Goal: Task Accomplishment & Management: Complete application form

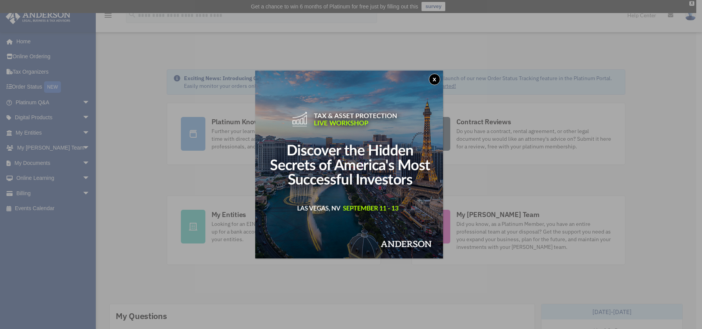
drag, startPoint x: 314, startPoint y: 239, endPoint x: 304, endPoint y: 241, distance: 10.5
drag, startPoint x: 304, startPoint y: 241, endPoint x: 436, endPoint y: 80, distance: 207.5
click at [436, 80] on button "x" at bounding box center [434, 79] width 11 height 11
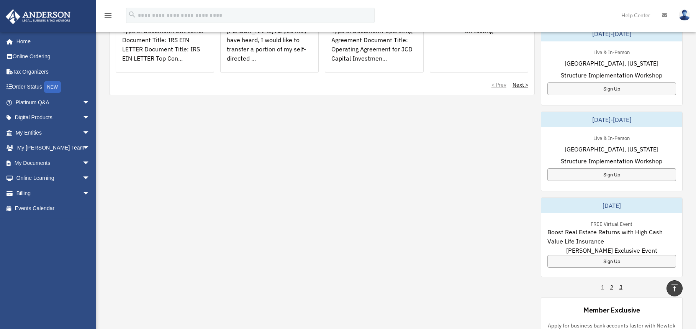
scroll to position [383, 0]
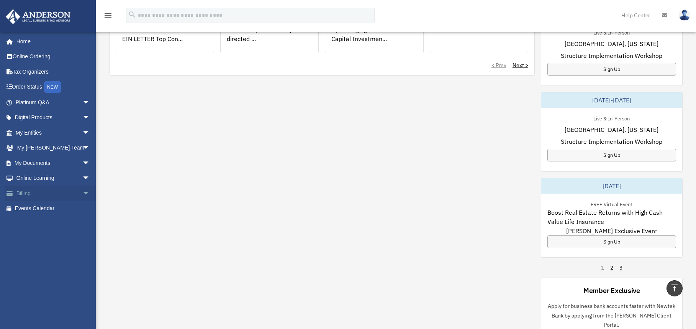
click at [82, 195] on span "arrow_drop_down" at bounding box center [89, 193] width 15 height 16
click at [82, 181] on span "arrow_drop_down" at bounding box center [89, 179] width 15 height 16
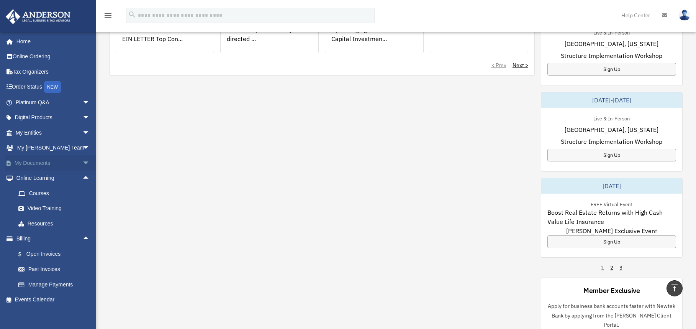
click at [82, 164] on span "arrow_drop_down" at bounding box center [89, 163] width 15 height 16
click at [82, 148] on span "arrow_drop_down" at bounding box center [89, 148] width 15 height 16
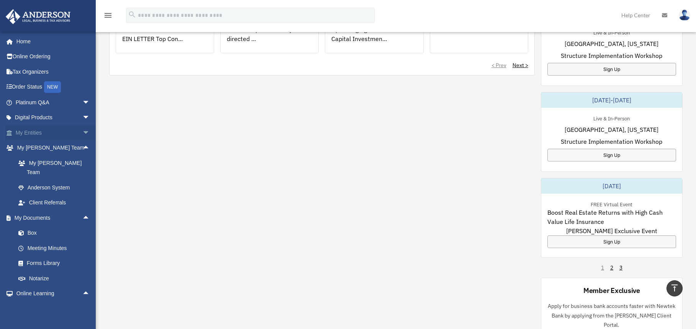
click at [82, 131] on span "arrow_drop_down" at bounding box center [89, 133] width 15 height 16
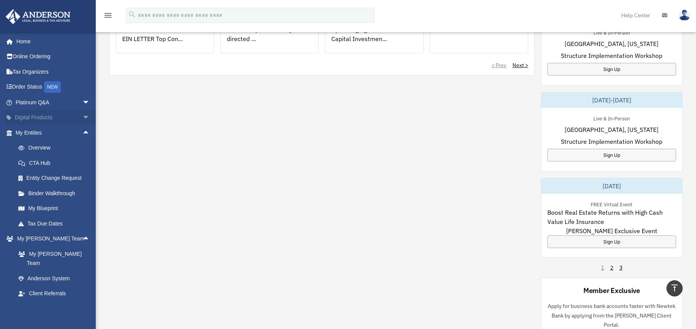
click at [82, 118] on span "arrow_drop_down" at bounding box center [89, 118] width 15 height 16
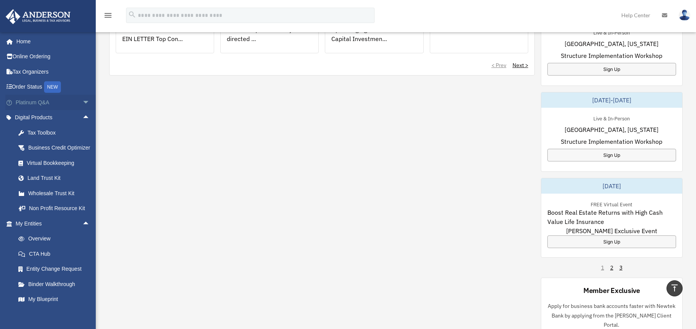
click at [82, 99] on span "arrow_drop_down" at bounding box center [89, 103] width 15 height 16
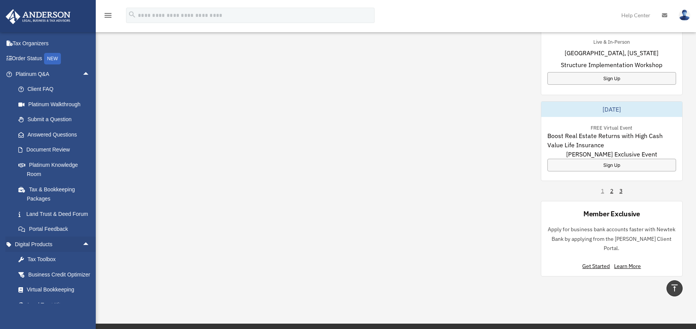
scroll to position [0, 0]
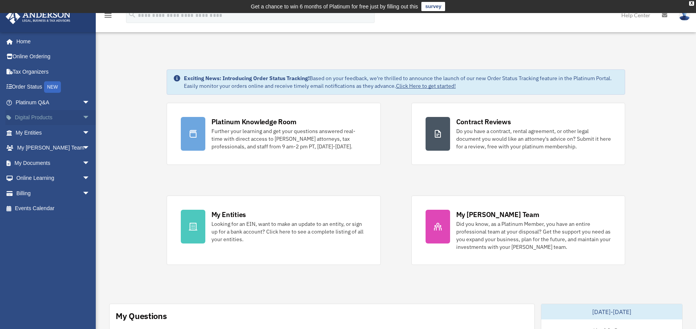
click at [82, 119] on span "arrow_drop_down" at bounding box center [89, 118] width 15 height 16
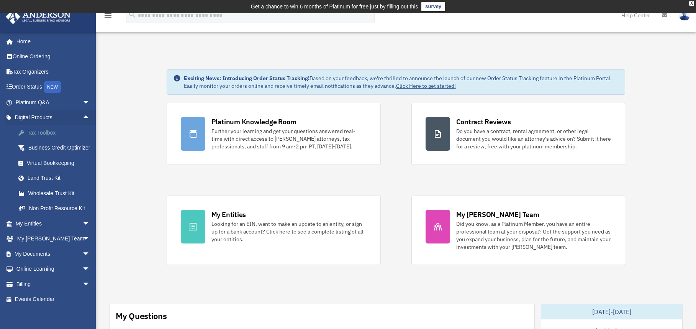
click at [52, 134] on div "Tax Toolbox" at bounding box center [59, 133] width 65 height 10
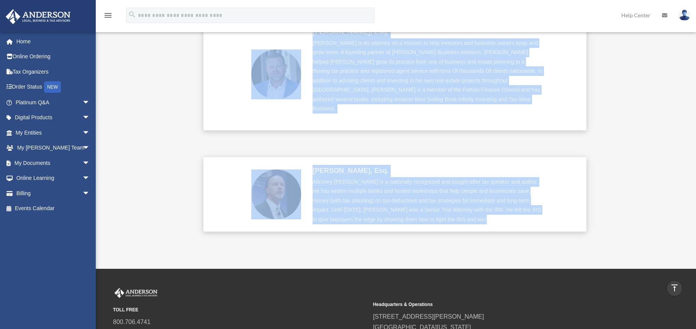
scroll to position [1879, 0]
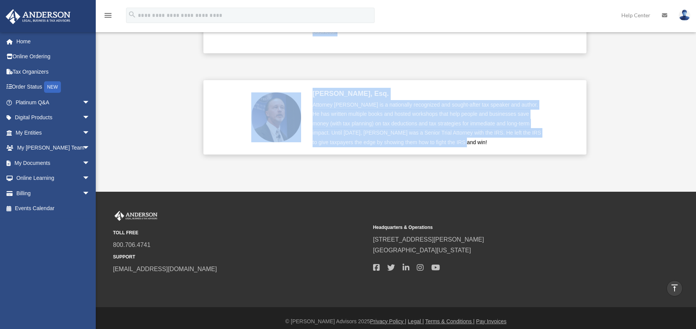
drag, startPoint x: 129, startPoint y: 46, endPoint x: 440, endPoint y: 158, distance: 330.2
copy div "COURSES > Tax Toolbox Tax Toolbox Toby Mathis, Esq. Anderson Founding Partner, …"
click at [51, 117] on link "Digital Products arrow_drop_down" at bounding box center [53, 117] width 96 height 15
click at [82, 115] on span "arrow_drop_down" at bounding box center [89, 118] width 15 height 16
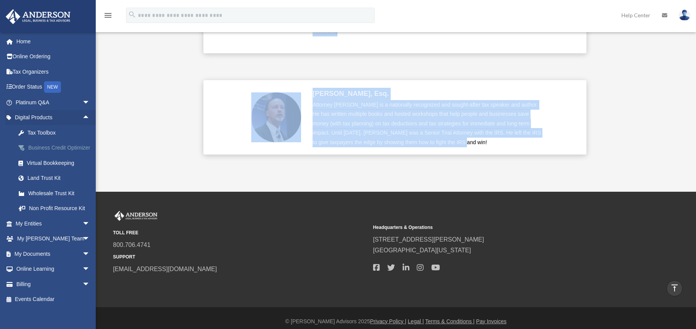
click at [42, 150] on div "Business Credit Optimizer" at bounding box center [59, 148] width 65 height 10
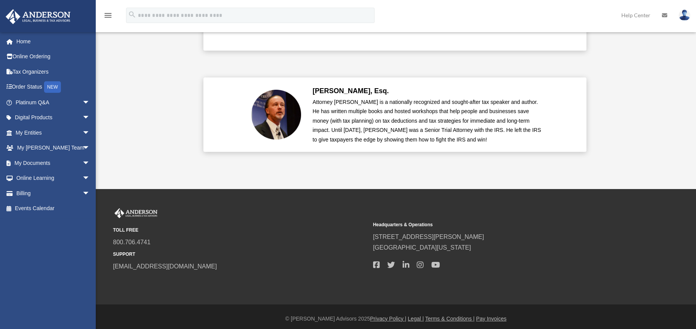
scroll to position [1879, 0]
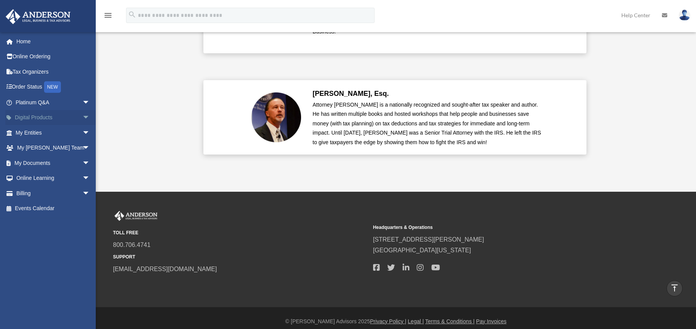
click at [50, 117] on link "Digital Products arrow_drop_down" at bounding box center [53, 117] width 96 height 15
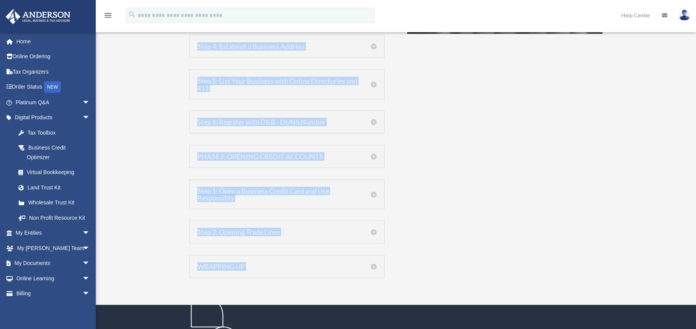
scroll to position [911, 0]
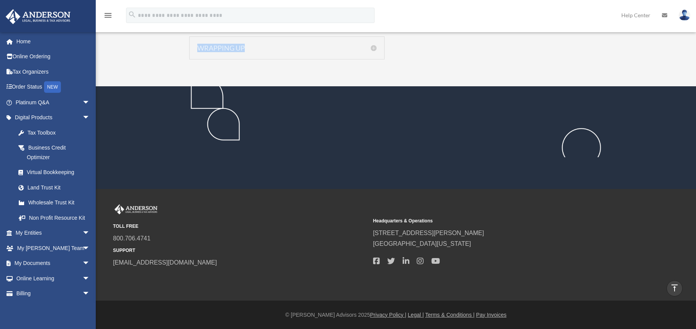
drag, startPoint x: 179, startPoint y: 55, endPoint x: 473, endPoint y: 54, distance: 293.6
copy div "Building Business Credit Business Credit Credit Monitoring Resources Business C…"
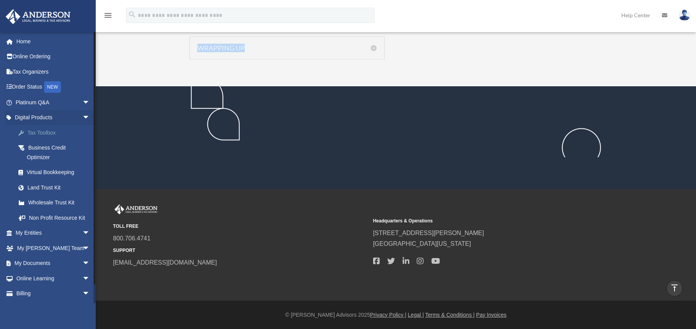
click at [46, 132] on div "Tax Toolbox" at bounding box center [59, 133] width 65 height 10
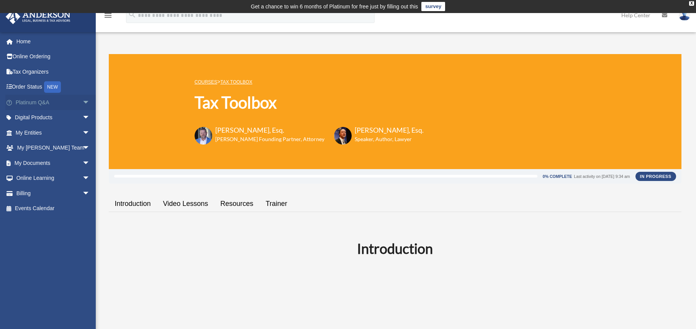
click at [46, 102] on link "Platinum Q&A arrow_drop_down" at bounding box center [53, 102] width 96 height 15
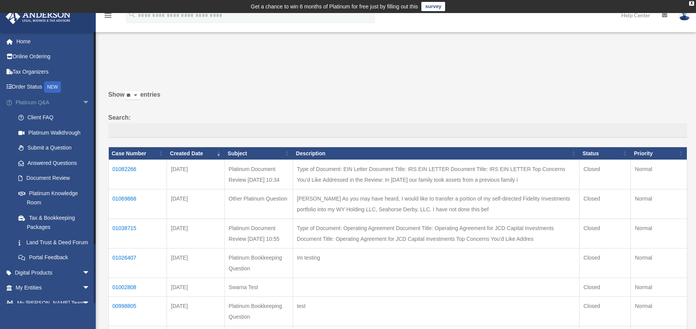
scroll to position [38, 0]
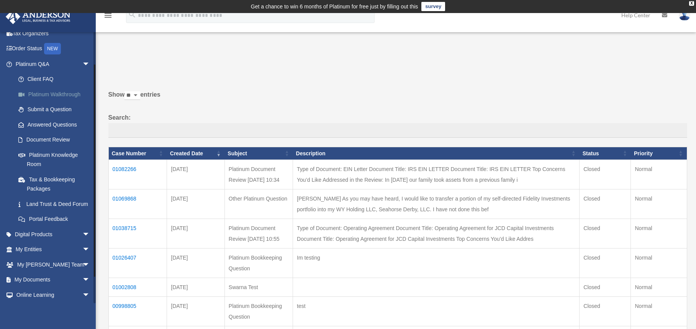
click at [46, 97] on link "Platinum Walkthrough" at bounding box center [56, 94] width 91 height 15
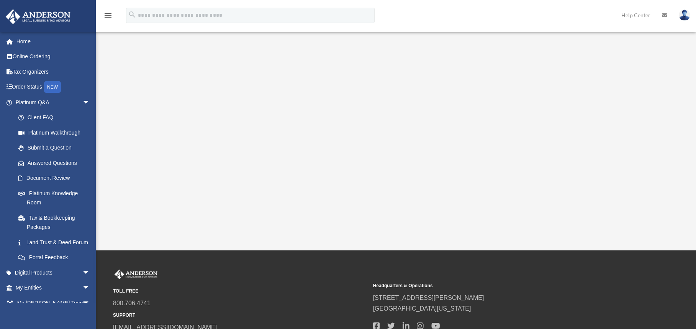
scroll to position [115, 0]
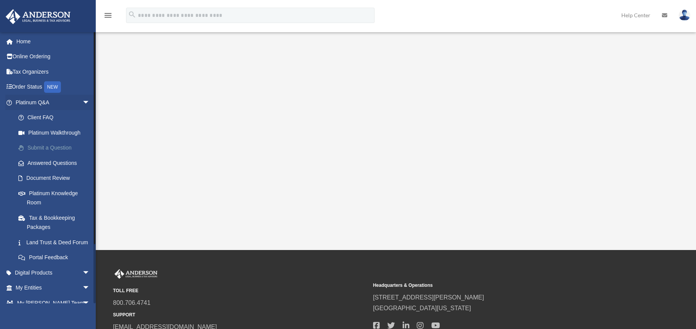
click at [56, 144] on link "Submit a Question" at bounding box center [56, 147] width 91 height 15
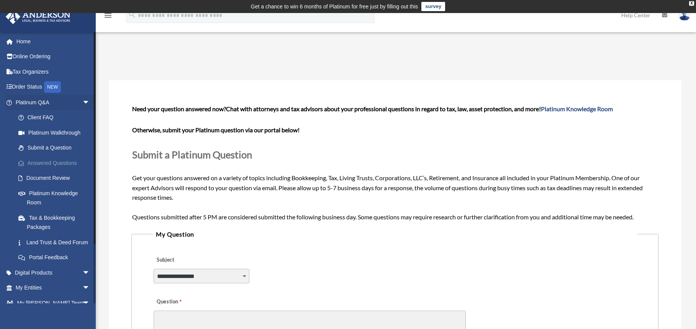
click at [51, 165] on link "Answered Questions" at bounding box center [56, 162] width 91 height 15
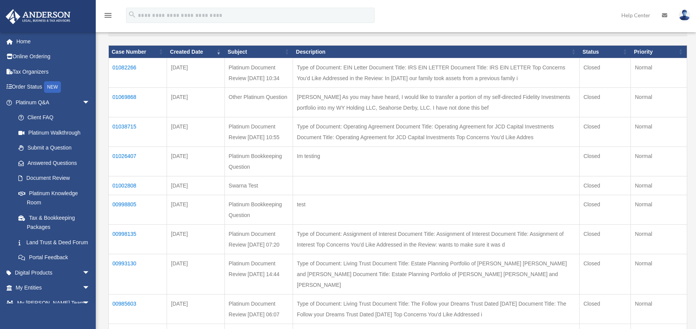
scroll to position [115, 0]
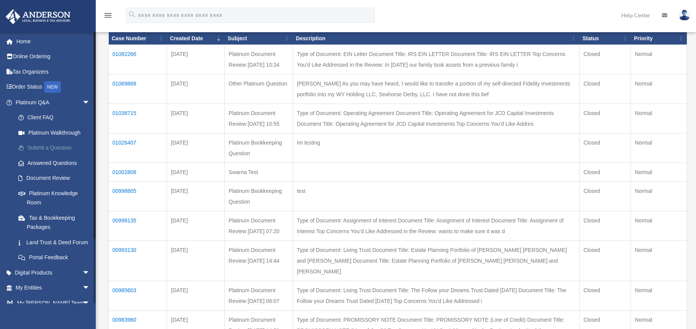
click at [40, 146] on link "Submit a Question" at bounding box center [56, 147] width 91 height 15
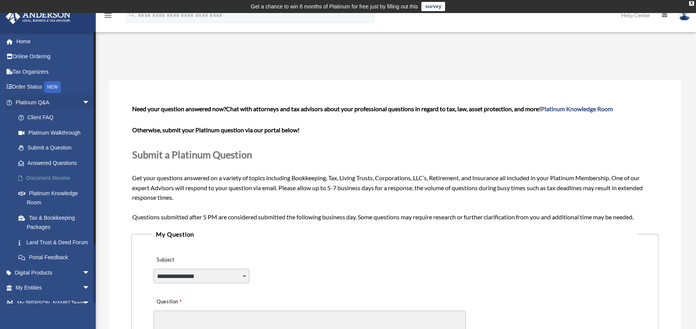
click at [44, 176] on link "Document Review" at bounding box center [56, 178] width 91 height 15
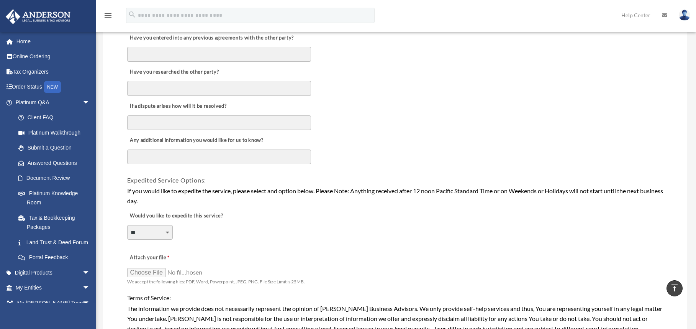
scroll to position [498, 0]
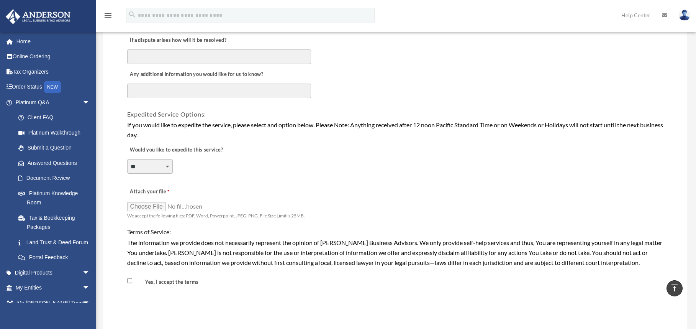
click at [164, 170] on select "**********" at bounding box center [150, 166] width 46 height 15
click at [224, 176] on div "**********" at bounding box center [395, 161] width 538 height 42
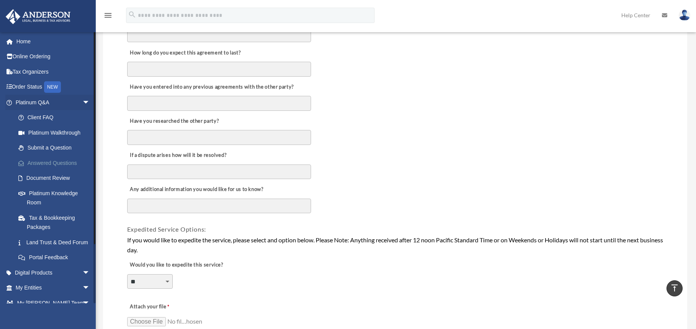
scroll to position [69, 0]
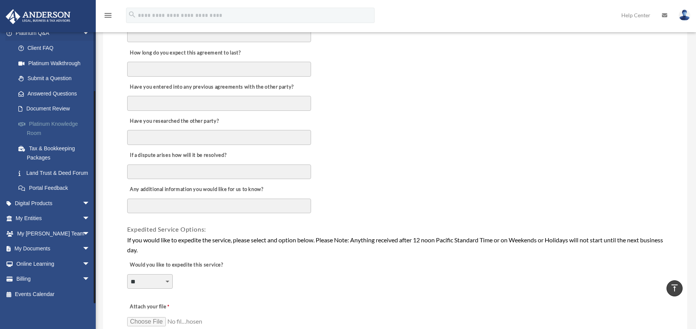
click at [62, 128] on link "Platinum Knowledge Room" at bounding box center [56, 128] width 91 height 25
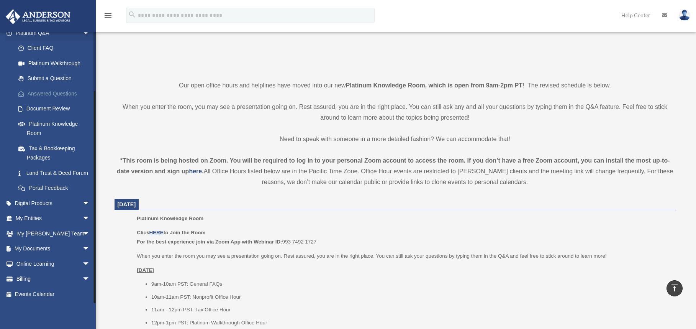
scroll to position [192, 0]
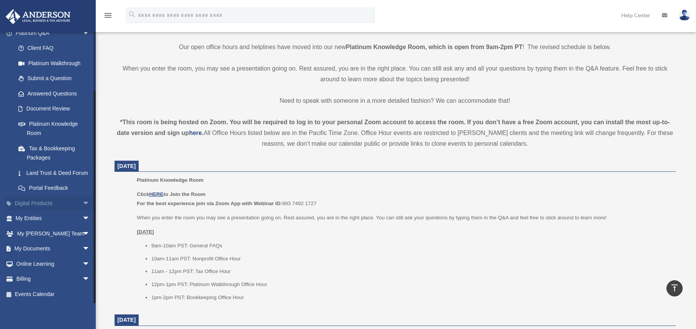
click at [42, 199] on link "Digital Products arrow_drop_down" at bounding box center [53, 202] width 96 height 15
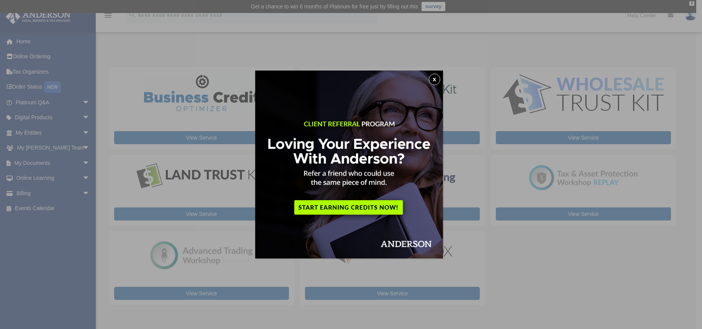
click at [433, 76] on button "x" at bounding box center [434, 79] width 11 height 11
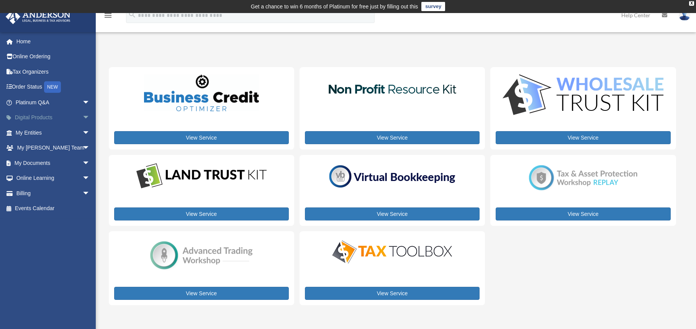
click at [38, 115] on link "Digital Products arrow_drop_down" at bounding box center [53, 117] width 96 height 15
click at [82, 115] on span "arrow_drop_down" at bounding box center [89, 118] width 15 height 16
click at [67, 114] on link "Digital Products arrow_drop_down" at bounding box center [53, 117] width 96 height 15
click at [82, 116] on span "arrow_drop_down" at bounding box center [89, 118] width 15 height 16
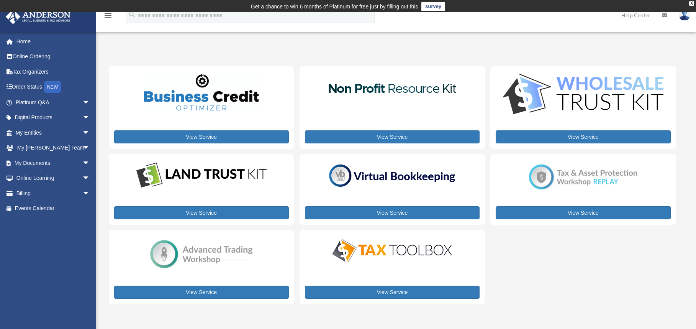
click at [82, 116] on span "arrow_drop_down" at bounding box center [89, 118] width 15 height 16
